Goal: Find specific page/section: Find specific page/section

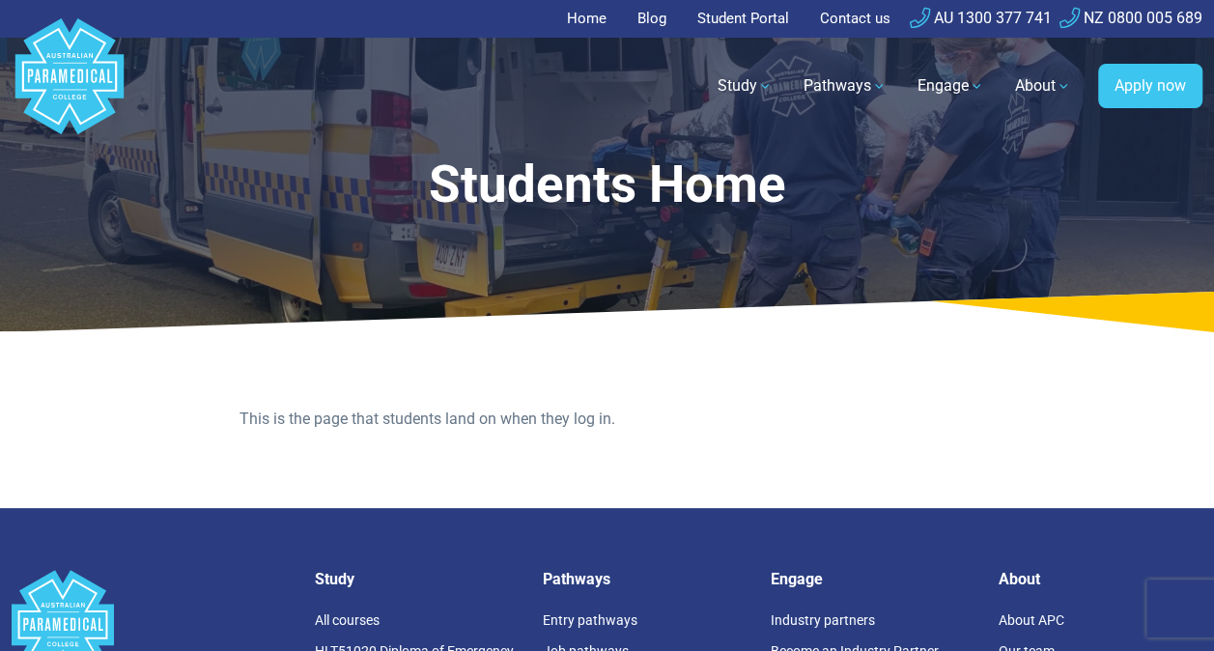
click at [751, 13] on link "Student Portal" at bounding box center [743, 19] width 115 height 38
click at [727, 16] on link "Student Portal" at bounding box center [743, 19] width 115 height 38
click at [713, 17] on link "Student Portal" at bounding box center [743, 19] width 115 height 38
